Goal: Transaction & Acquisition: Purchase product/service

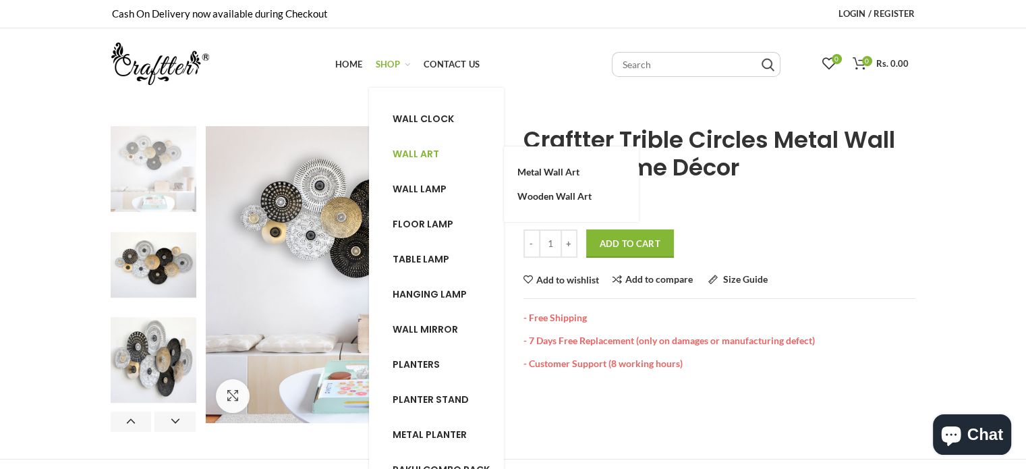
click at [400, 157] on span "Wall art" at bounding box center [416, 153] width 47 height 13
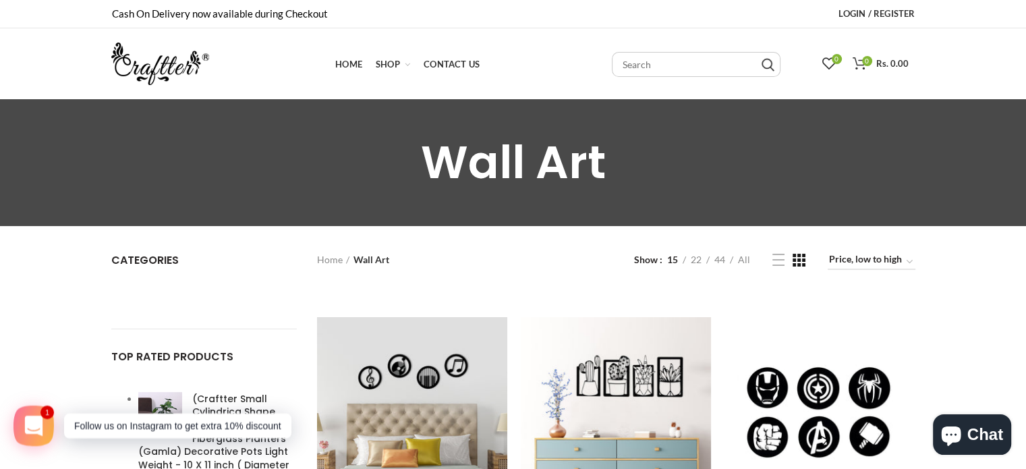
click at [140, 73] on img at bounding box center [160, 64] width 98 height 43
